Goal: Task Accomplishment & Management: Complete application form

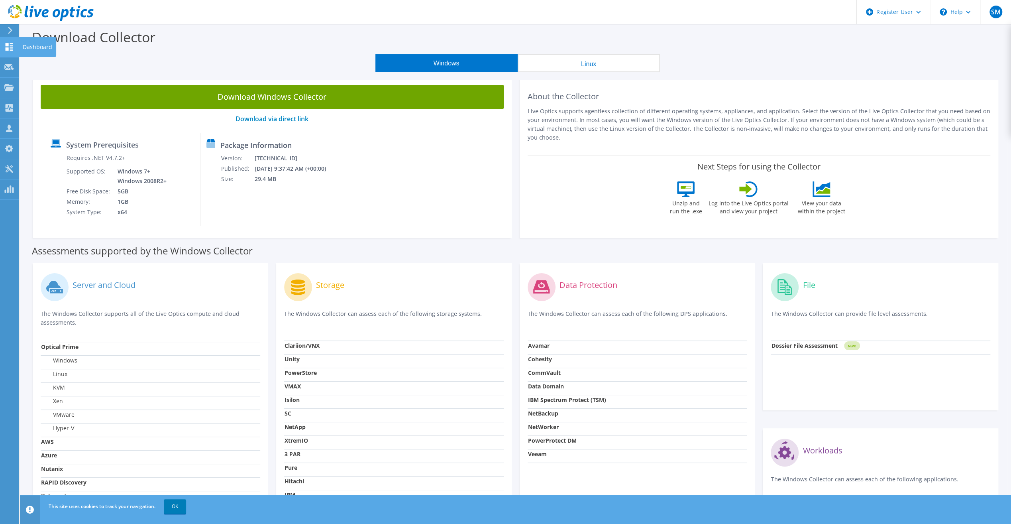
click at [5, 48] on icon at bounding box center [9, 47] width 10 height 8
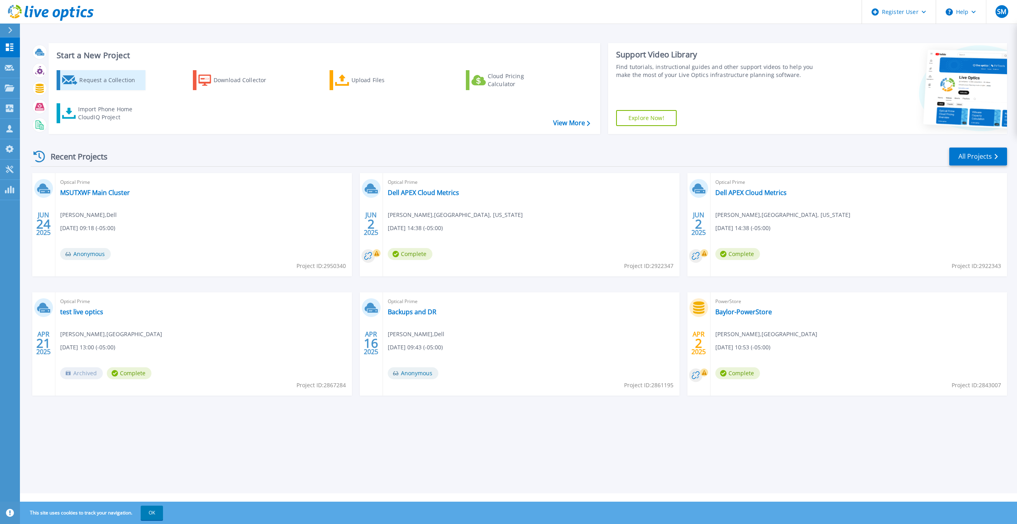
click at [131, 84] on div "Request a Collection" at bounding box center [111, 80] width 64 height 16
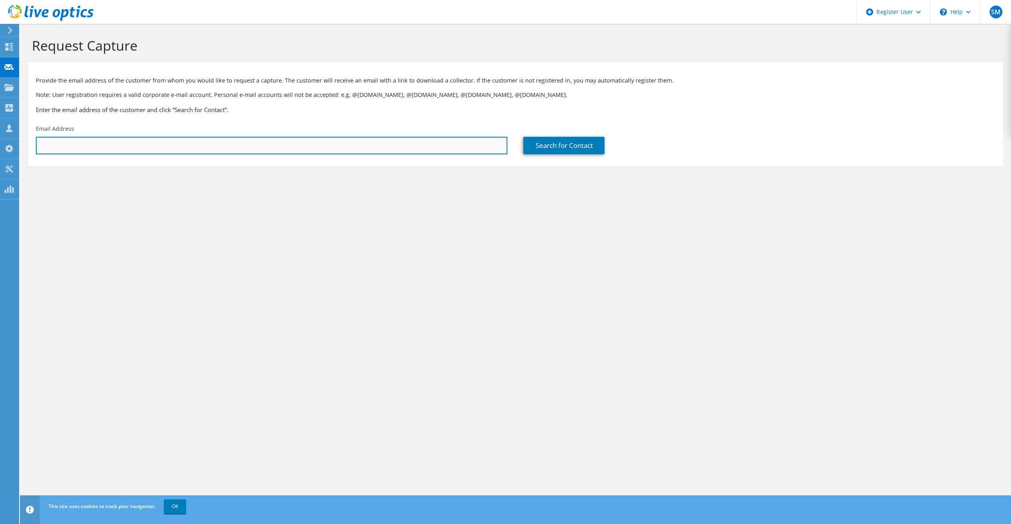
click at [131, 139] on input "text" at bounding box center [271, 146] width 471 height 18
drag, startPoint x: 79, startPoint y: 149, endPoint x: 29, endPoint y: 154, distance: 50.0
click at [29, 154] on div "Email Address sean" at bounding box center [271, 139] width 487 height 37
paste input ".ducar@kellerisd.net"
type input "sean.ducar@kellerisd.net"
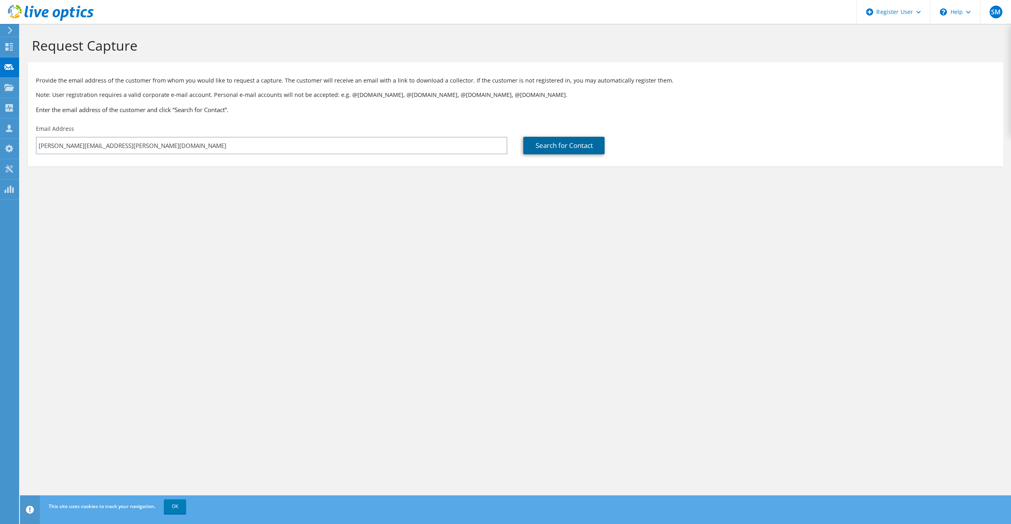
click at [542, 143] on link "Search for Contact" at bounding box center [563, 146] width 81 height 18
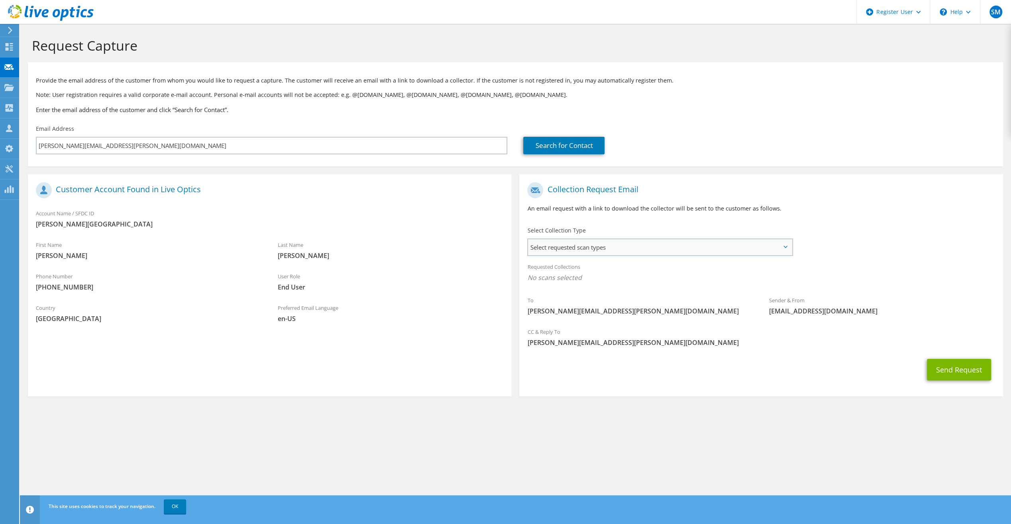
click at [623, 252] on span "Select requested scan types" at bounding box center [659, 247] width 263 height 16
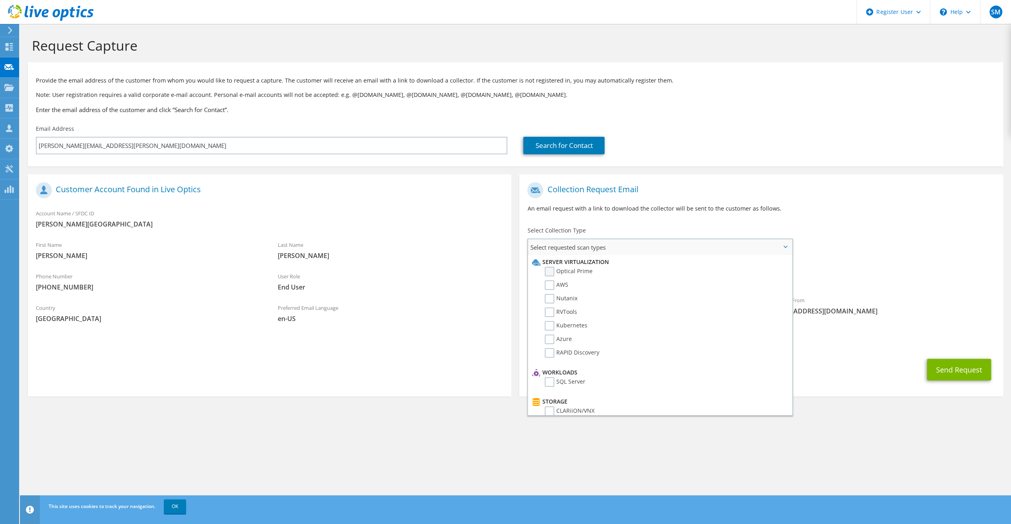
click at [583, 271] on label "Optical Prime" at bounding box center [569, 272] width 48 height 10
click at [0, 0] on input "Optical Prime" at bounding box center [0, 0] width 0 height 0
click at [571, 312] on label "RVTools" at bounding box center [561, 312] width 32 height 10
click at [0, 0] on input "RVTools" at bounding box center [0, 0] width 0 height 0
click at [565, 339] on label "Azure" at bounding box center [558, 339] width 27 height 10
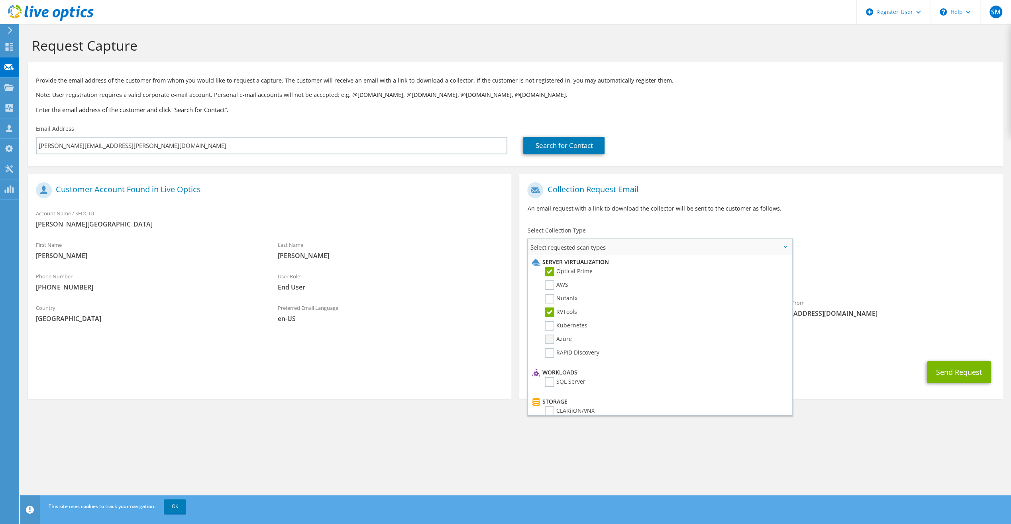
click at [0, 0] on input "Azure" at bounding box center [0, 0] width 0 height 0
click at [582, 353] on label "RAPID Discovery" at bounding box center [572, 353] width 55 height 10
click at [0, 0] on input "RAPID Discovery" at bounding box center [0, 0] width 0 height 0
click at [571, 399] on label "Dossier" at bounding box center [560, 402] width 31 height 10
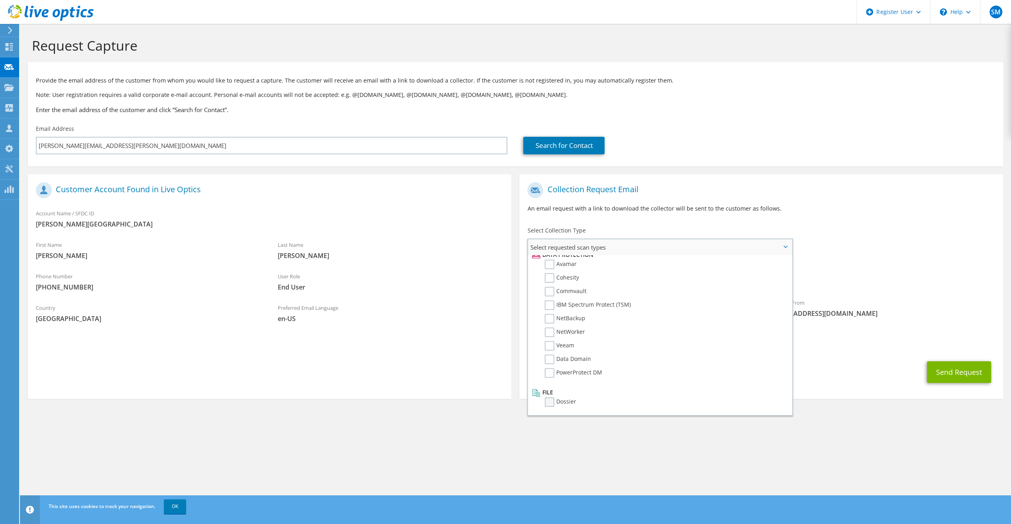
click at [0, 0] on input "Dossier" at bounding box center [0, 0] width 0 height 0
click at [947, 368] on button "Send Request" at bounding box center [959, 372] width 64 height 22
